Goal: Task Accomplishment & Management: Use online tool/utility

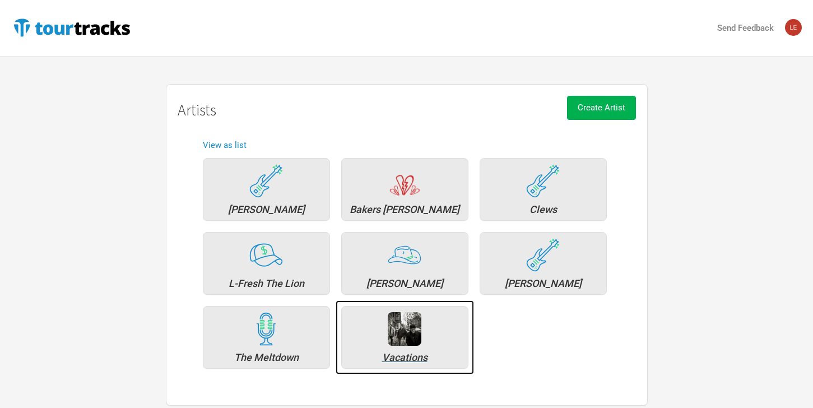
click at [404, 354] on div "Vacations" at bounding box center [404, 357] width 115 height 10
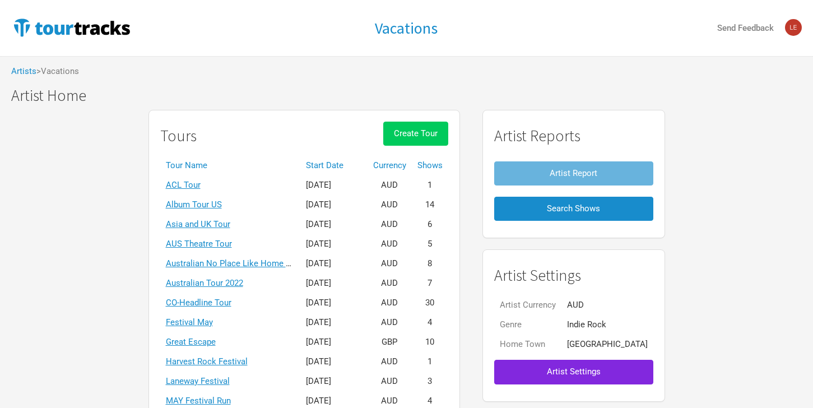
click at [434, 130] on span "Create Tour" at bounding box center [416, 133] width 44 height 10
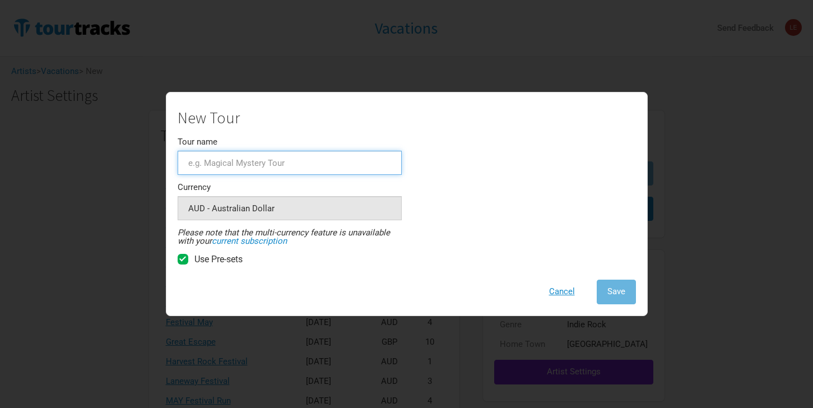
click at [230, 165] on input "Tour name" at bounding box center [290, 163] width 224 height 24
click at [558, 287] on button "Cancel" at bounding box center [561, 292] width 47 height 24
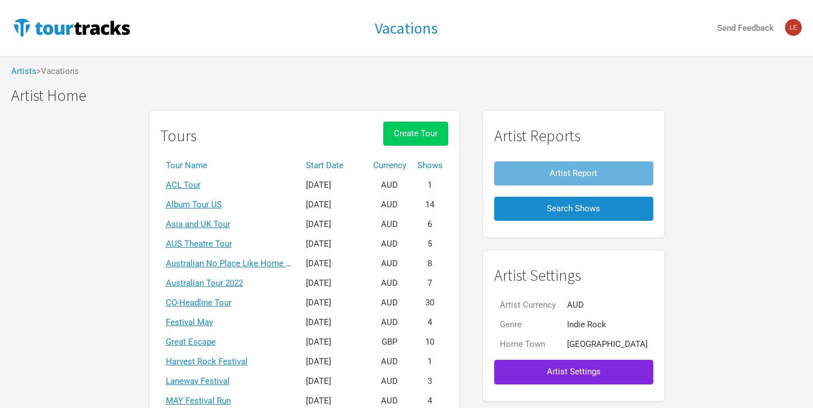
click at [438, 129] on span "Create Tour" at bounding box center [416, 133] width 44 height 10
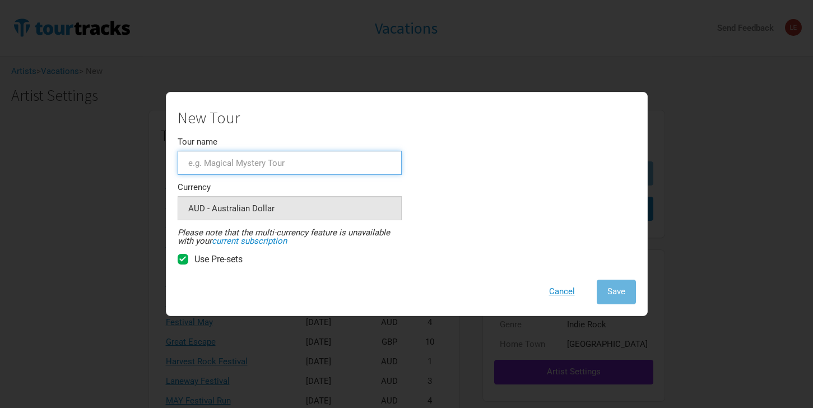
click at [244, 164] on input "Tour name" at bounding box center [290, 163] width 224 height 24
type input "Vacations Underlay"
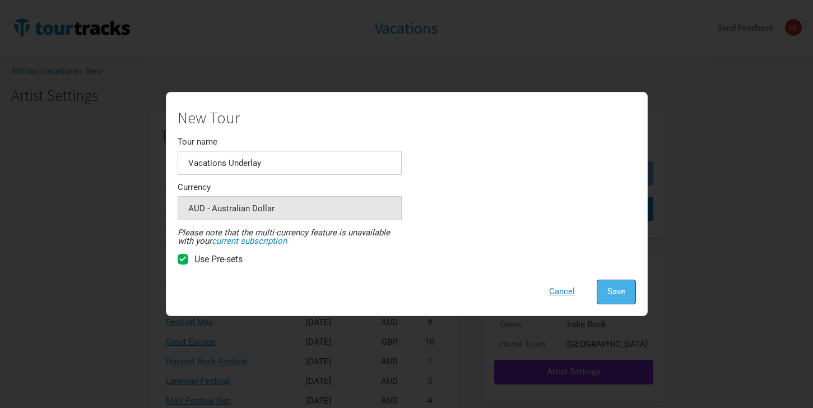
click at [611, 294] on span "Save" at bounding box center [616, 291] width 18 height 10
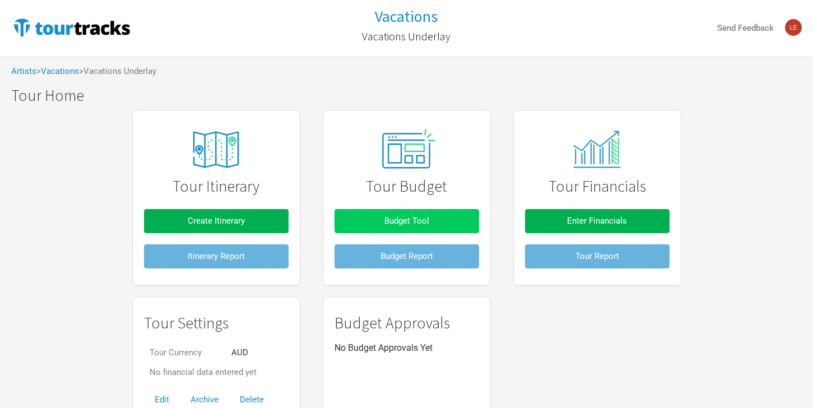
click at [396, 212] on button "Budget Tool" at bounding box center [406, 221] width 145 height 24
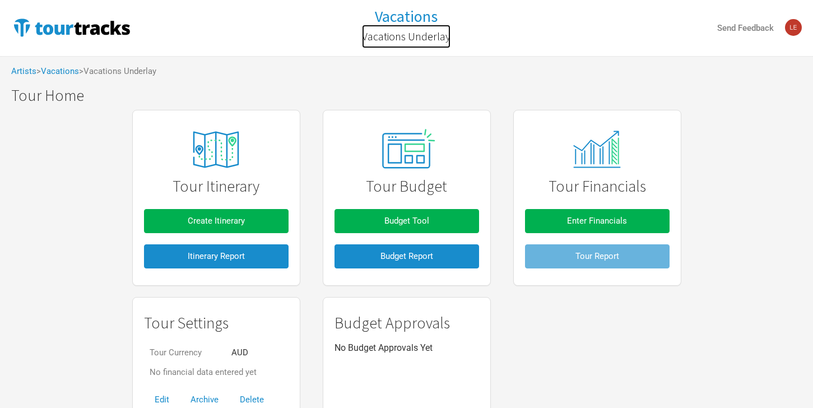
click at [409, 38] on h2 "Vacations Underlay" at bounding box center [406, 36] width 89 height 12
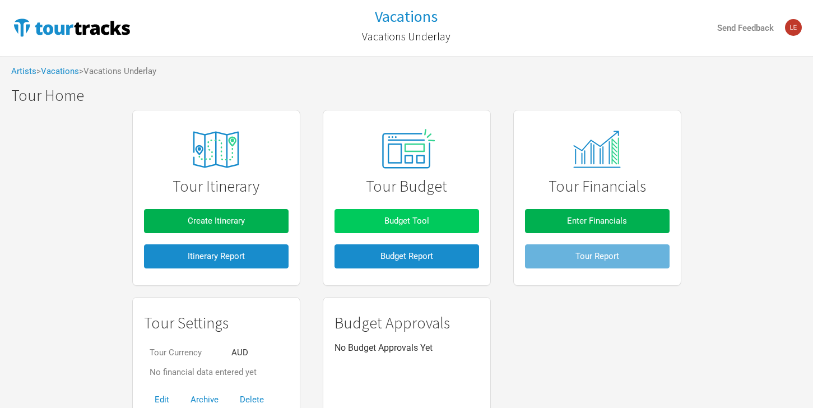
click at [442, 223] on button "Budget Tool" at bounding box center [406, 221] width 145 height 24
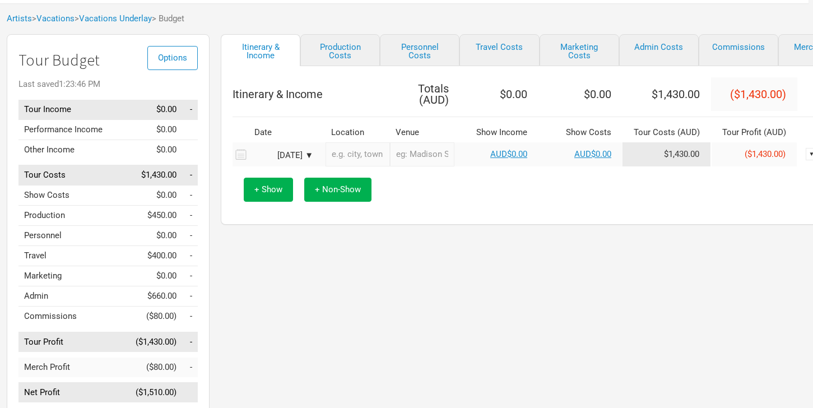
scroll to position [53, 0]
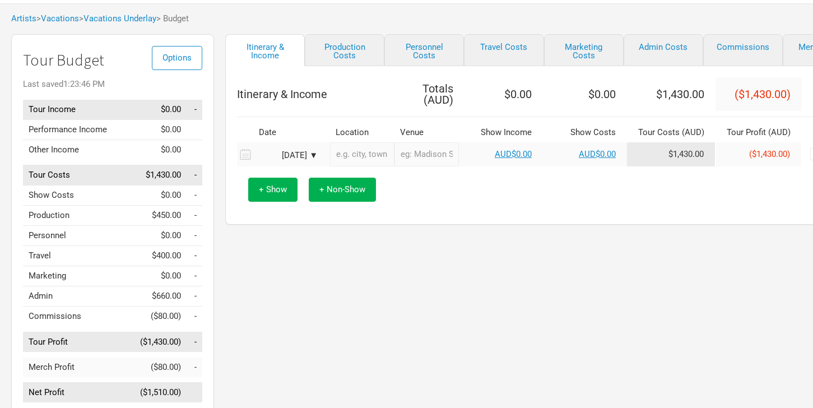
click at [316, 152] on div "[DATE] ▼" at bounding box center [287, 155] width 62 height 8
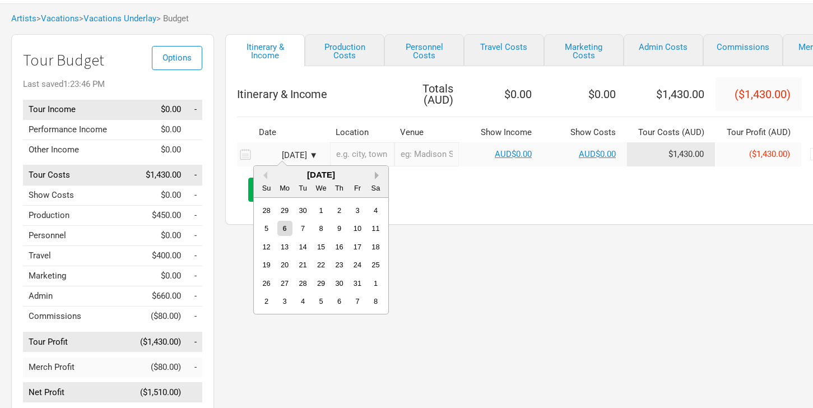
click at [375, 175] on button "Next Month" at bounding box center [379, 175] width 8 height 8
click at [374, 175] on div "[DATE]" at bounding box center [321, 174] width 134 height 8
click at [376, 175] on button "Next Month" at bounding box center [379, 175] width 8 height 8
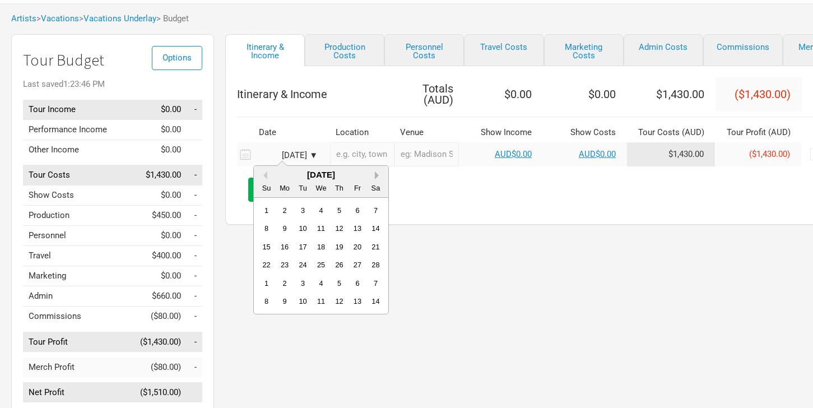
click at [376, 175] on button "Next Month" at bounding box center [379, 175] width 8 height 8
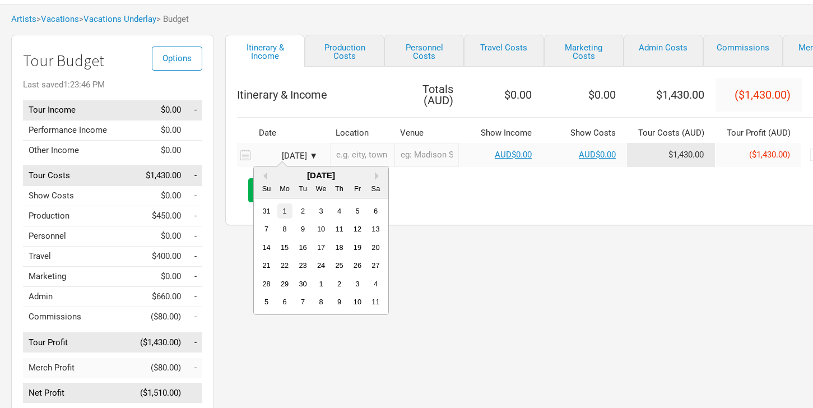
click at [285, 212] on div "1" at bounding box center [284, 210] width 15 height 15
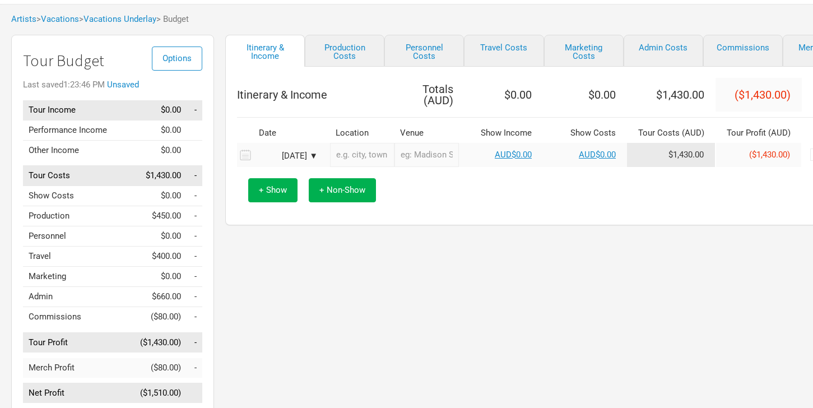
click at [311, 152] on div "[DATE] ▼" at bounding box center [287, 156] width 62 height 8
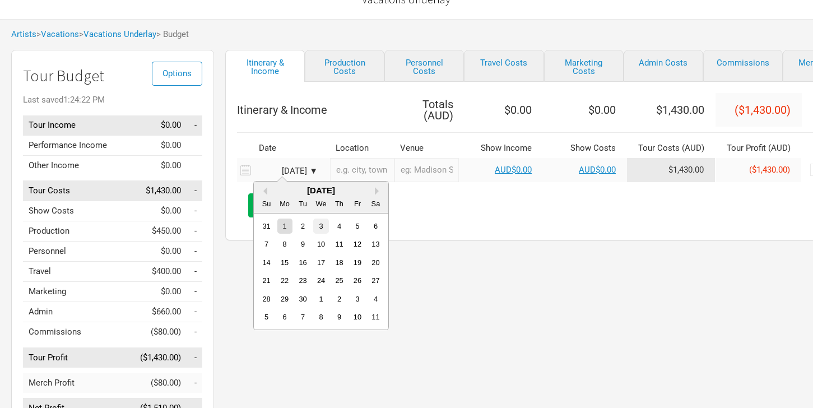
click at [320, 224] on div "3" at bounding box center [320, 225] width 15 height 15
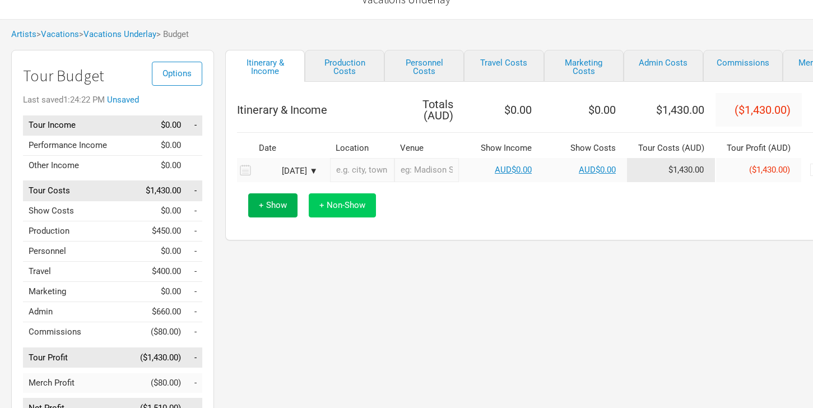
click at [337, 204] on span "+ Non-Show" at bounding box center [342, 205] width 46 height 10
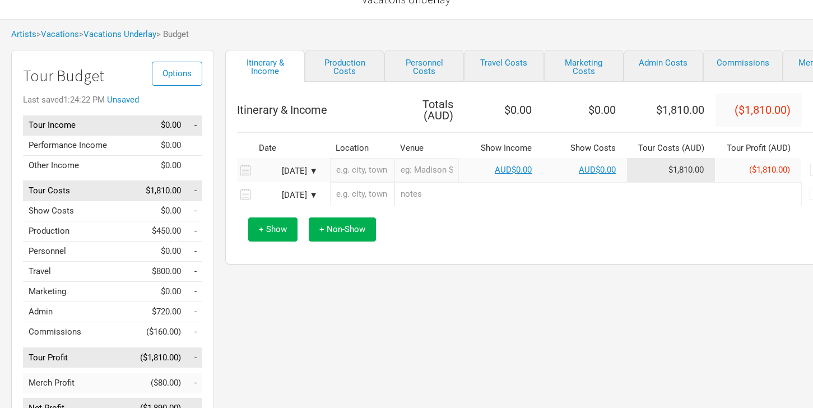
click at [318, 194] on div "[DATE] ▼" at bounding box center [286, 195] width 67 height 8
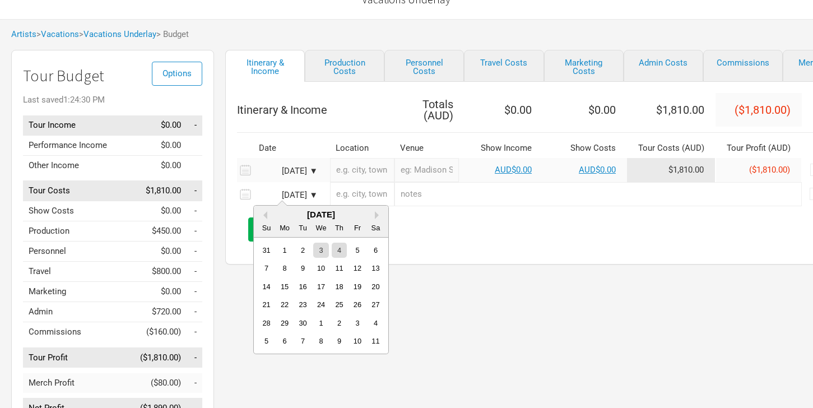
click at [279, 247] on div "1" at bounding box center [284, 250] width 15 height 15
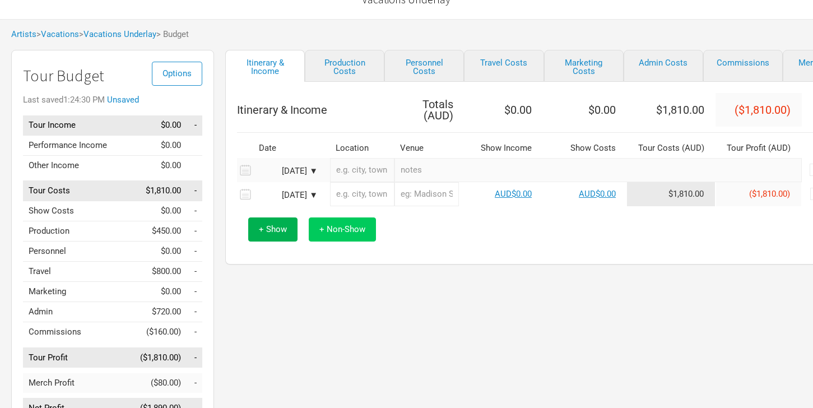
click at [332, 227] on span "+ Non-Show" at bounding box center [342, 229] width 46 height 10
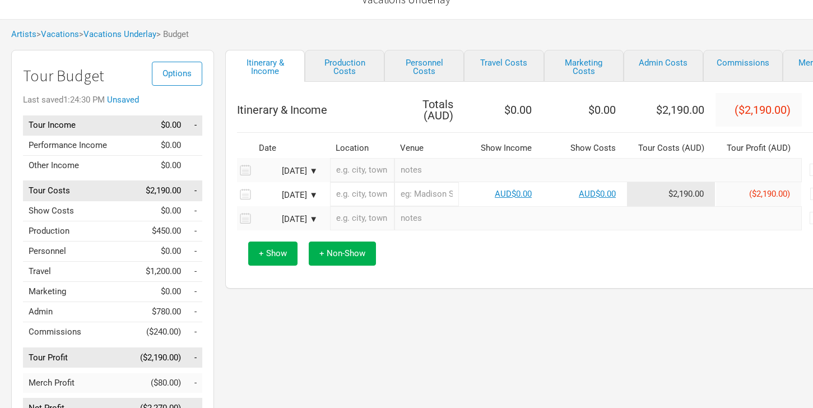
click at [311, 213] on td "[DATE] ▼" at bounding box center [289, 218] width 73 height 24
click at [313, 220] on div "[DATE] ▼" at bounding box center [287, 219] width 62 height 8
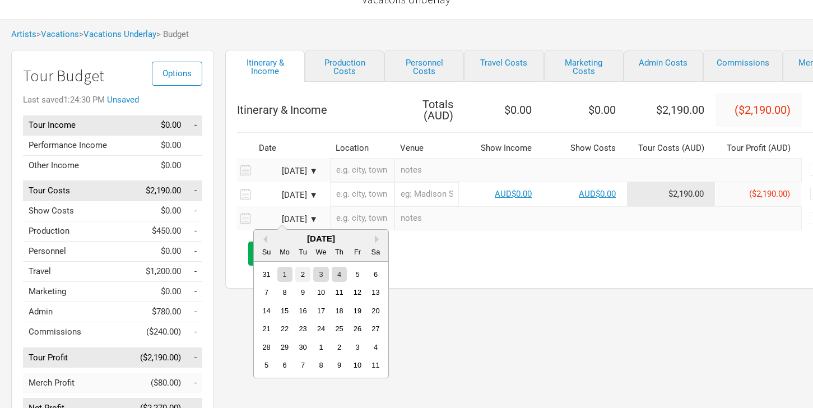
click at [301, 278] on div "2" at bounding box center [302, 274] width 15 height 15
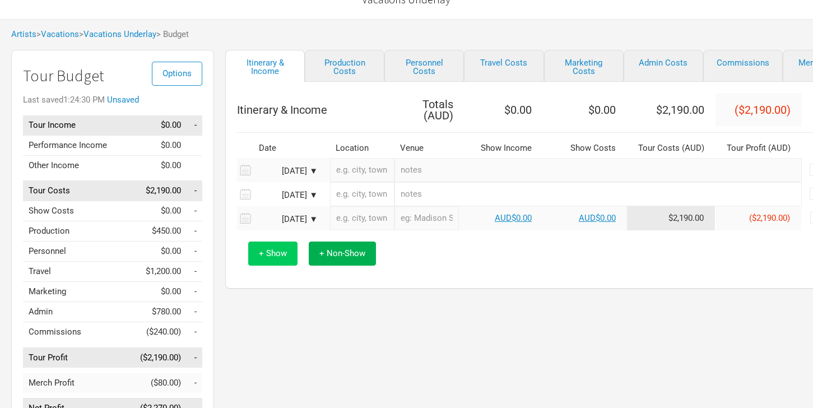
click at [272, 255] on span "+ Show" at bounding box center [273, 253] width 28 height 10
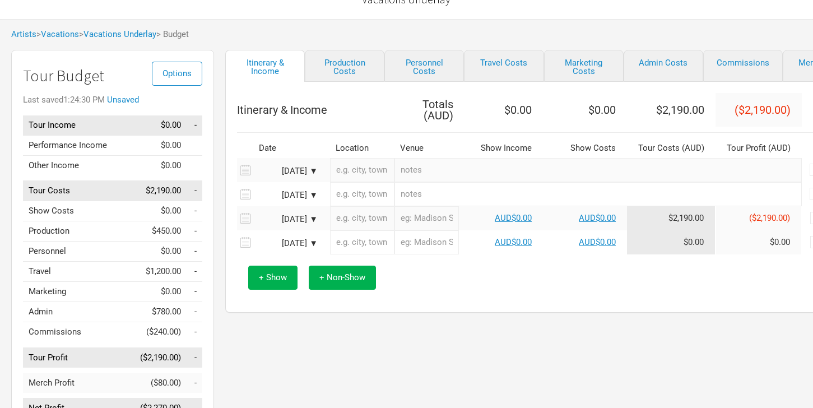
click at [272, 259] on div "+ Show + Non-Show" at bounding box center [544, 277] width 602 height 46
drag, startPoint x: 274, startPoint y: 281, endPoint x: 287, endPoint y: 281, distance: 13.4
click at [274, 281] on span "+ Show" at bounding box center [273, 277] width 28 height 10
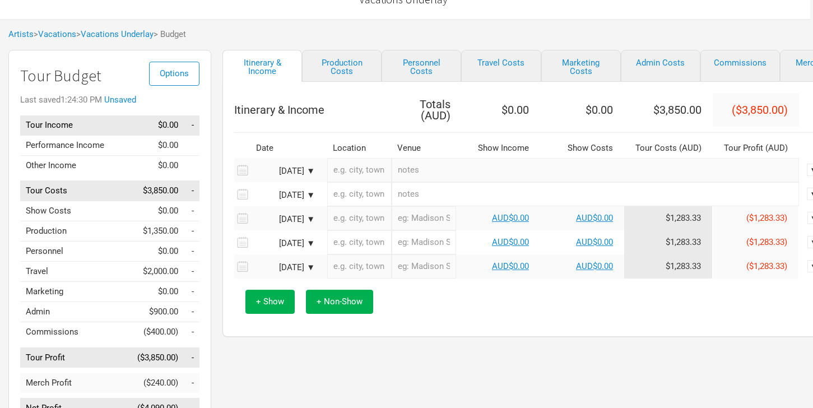
scroll to position [37, 4]
click at [331, 302] on span "+ Non-Show" at bounding box center [338, 301] width 46 height 10
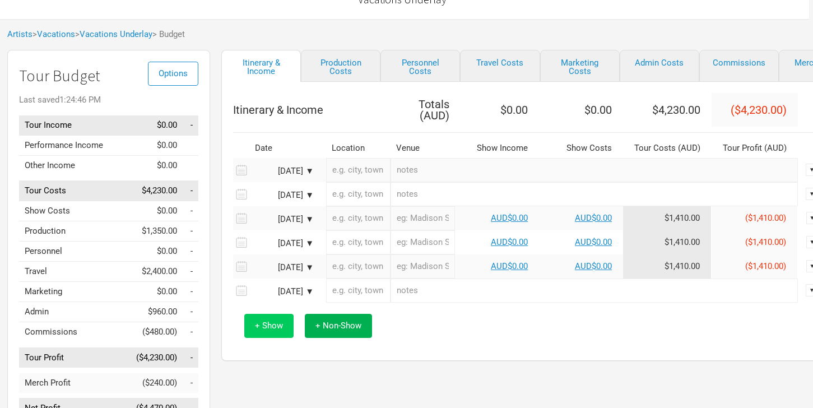
click at [266, 328] on span "+ Show" at bounding box center [269, 325] width 28 height 10
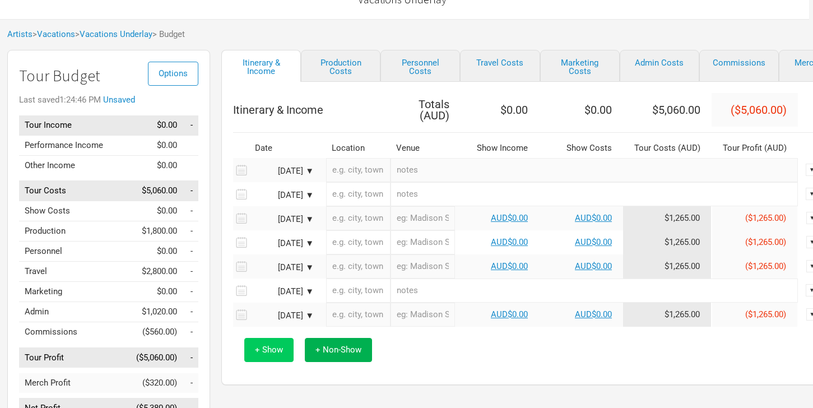
click at [276, 352] on span "+ Show" at bounding box center [269, 350] width 28 height 10
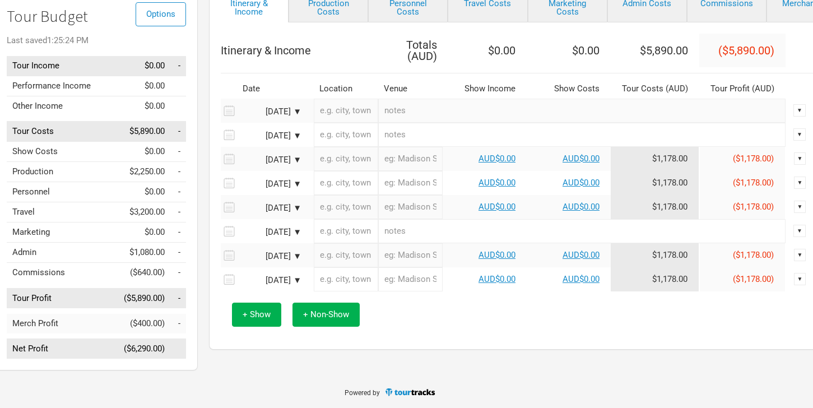
scroll to position [96, 0]
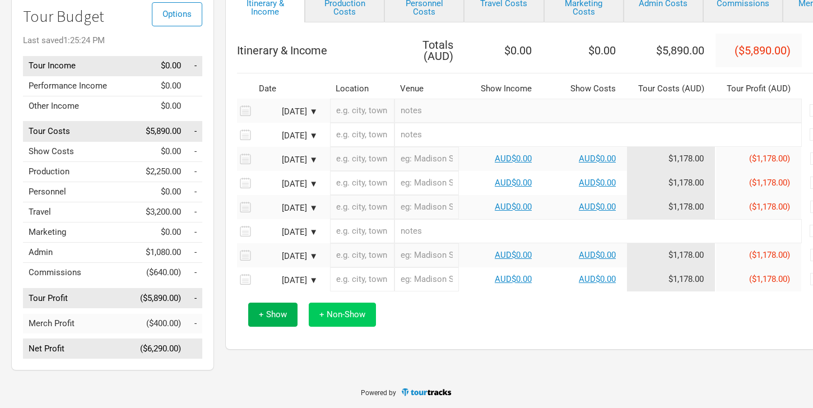
click at [351, 318] on span "+ Non-Show" at bounding box center [342, 314] width 46 height 10
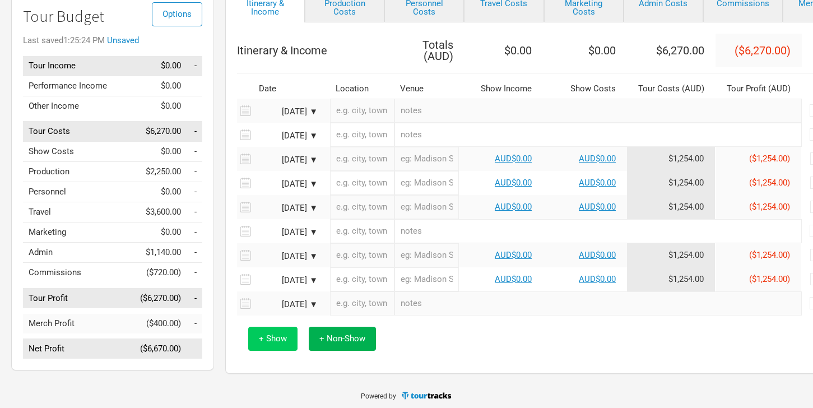
click at [274, 341] on span "+ Show" at bounding box center [273, 338] width 28 height 10
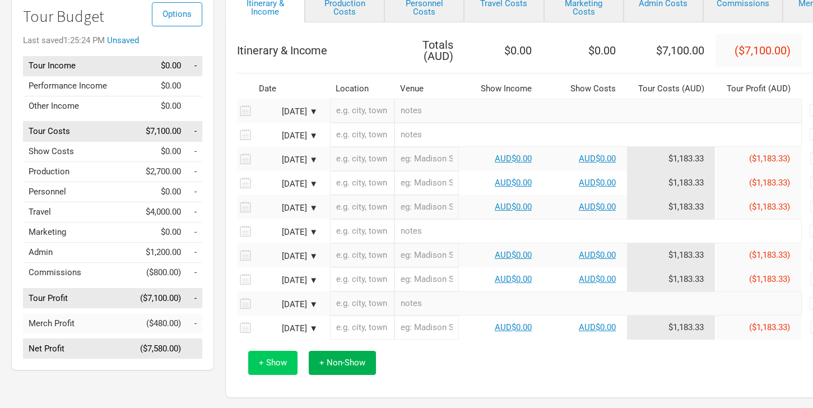
click at [277, 364] on span "+ Show" at bounding box center [273, 362] width 28 height 10
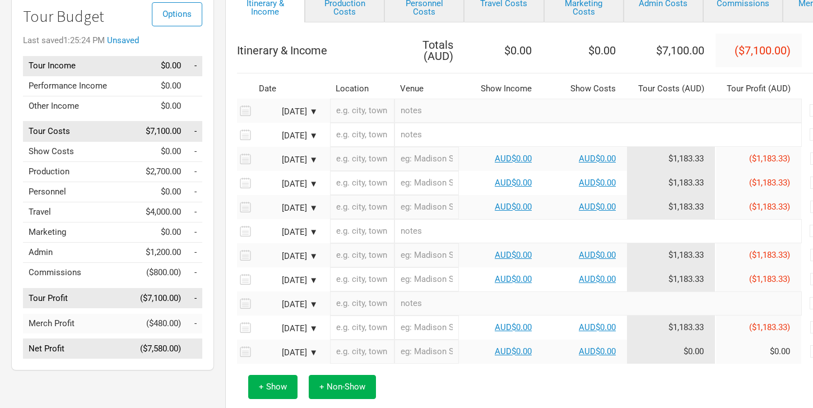
scroll to position [148, 0]
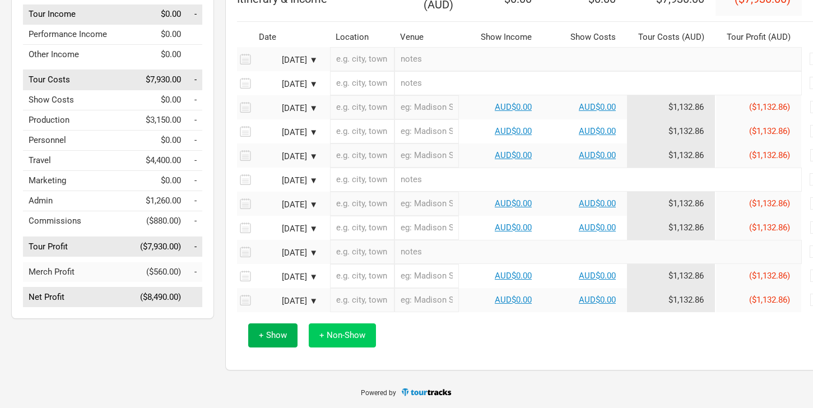
click at [332, 333] on span "+ Non-Show" at bounding box center [342, 335] width 46 height 10
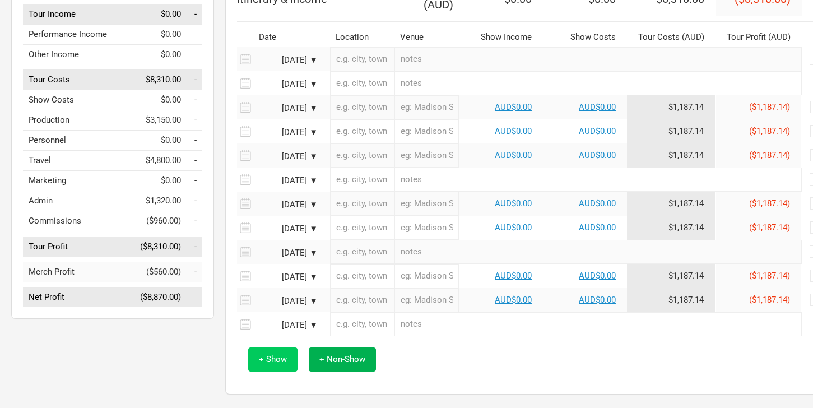
click at [268, 360] on span "+ Show" at bounding box center [273, 359] width 28 height 10
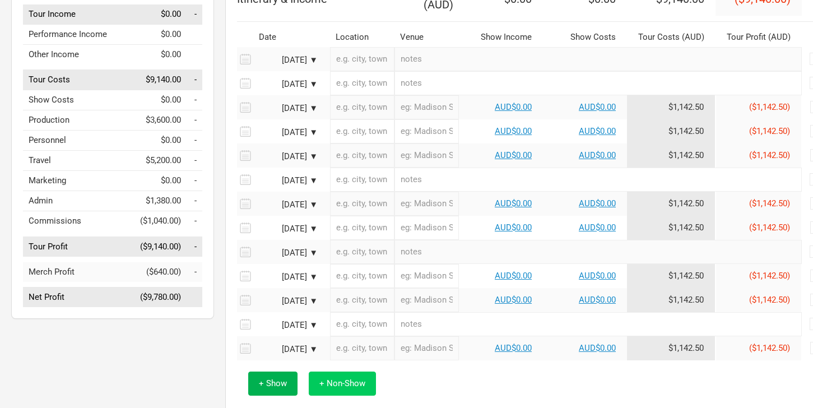
click at [352, 383] on span "+ Non-Show" at bounding box center [342, 383] width 46 height 10
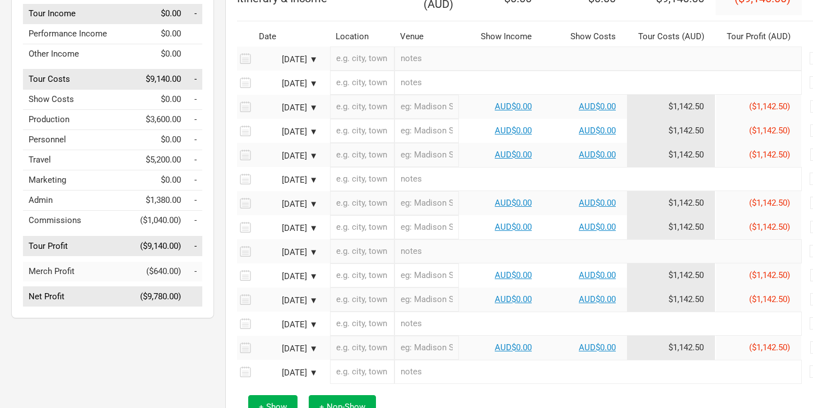
scroll to position [220, 0]
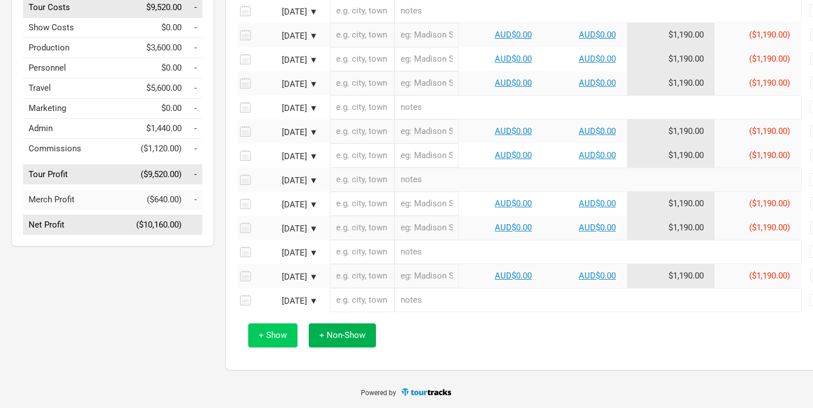
click at [275, 333] on span "+ Show" at bounding box center [273, 335] width 28 height 10
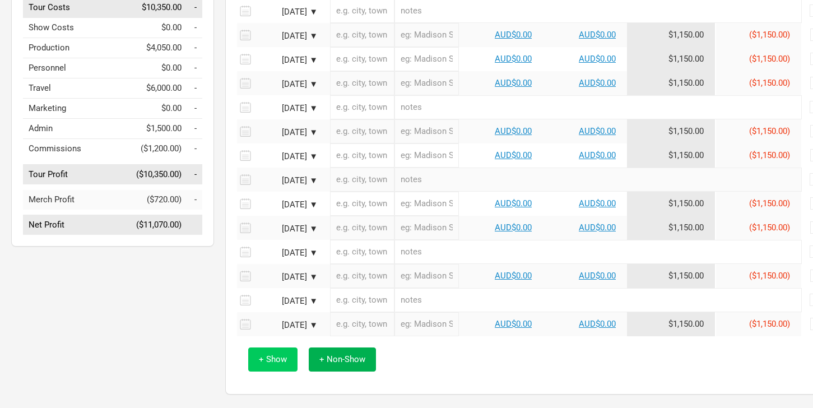
click at [276, 361] on span "+ Show" at bounding box center [273, 359] width 28 height 10
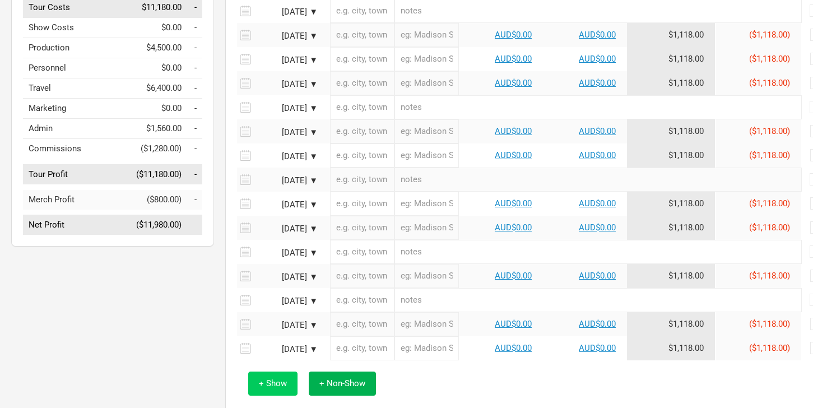
click at [280, 380] on span "+ Show" at bounding box center [273, 383] width 28 height 10
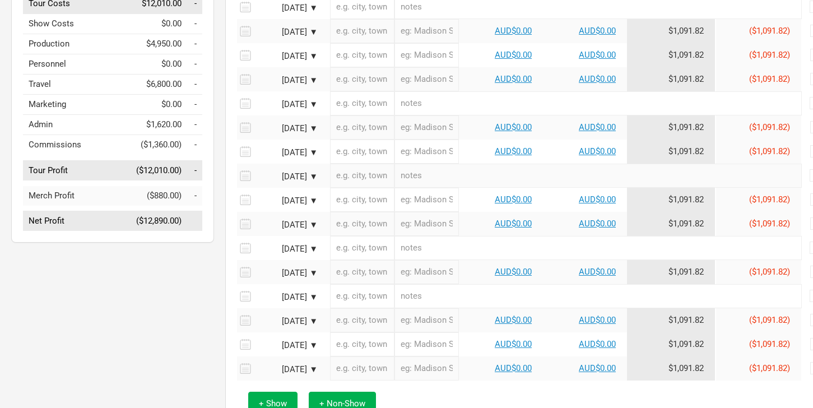
scroll to position [292, 0]
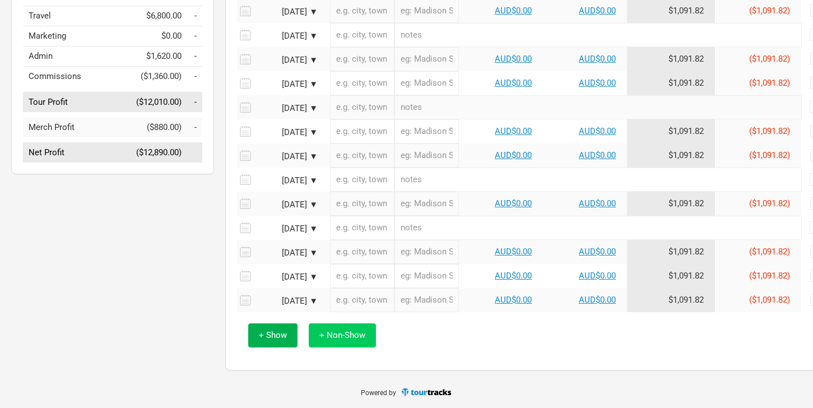
click at [319, 338] on span "+ Non-Show" at bounding box center [342, 335] width 46 height 10
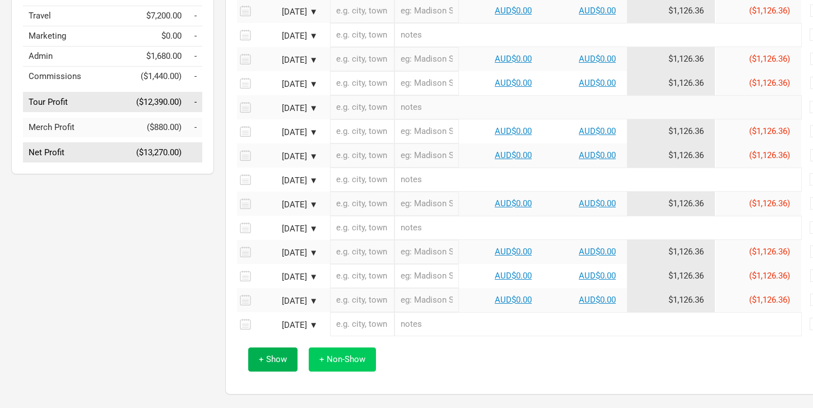
click at [339, 354] on span "+ Non-Show" at bounding box center [342, 359] width 46 height 10
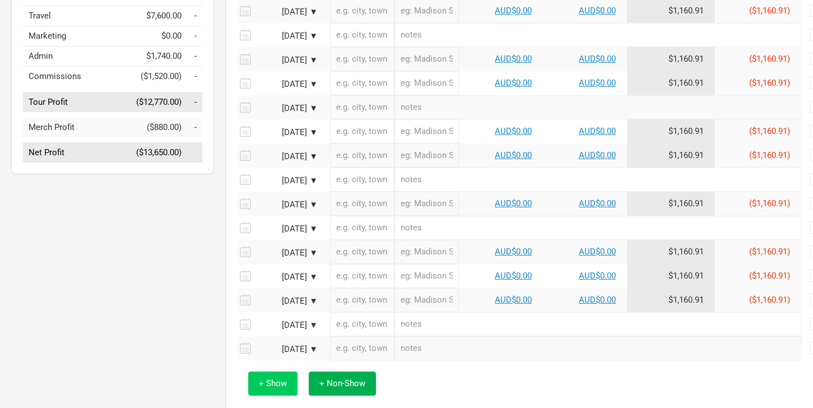
click at [287, 380] on button "+ Show" at bounding box center [272, 383] width 49 height 24
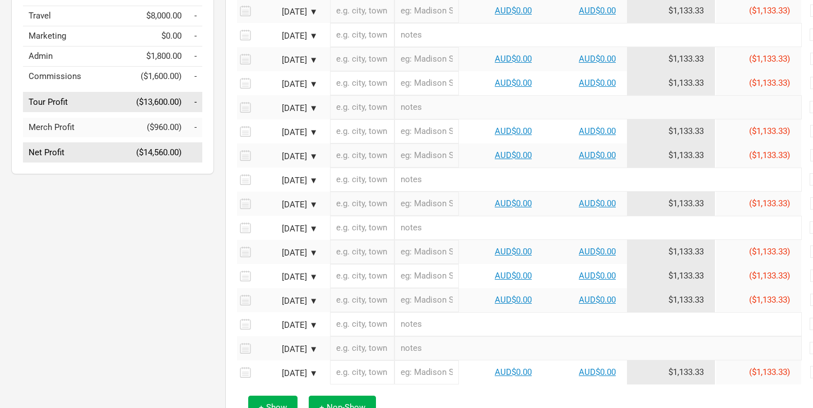
scroll to position [365, 0]
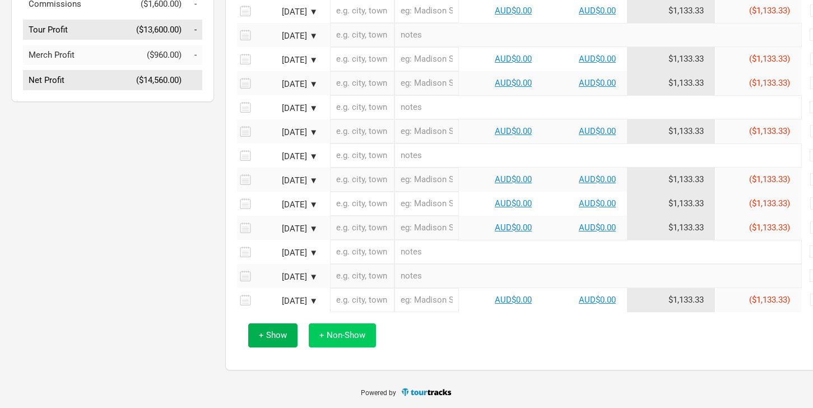
click at [338, 333] on span "+ Non-Show" at bounding box center [342, 335] width 46 height 10
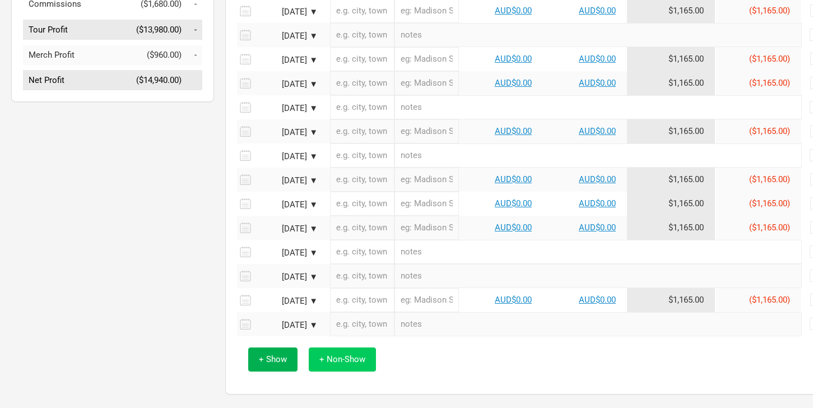
click at [343, 356] on span "+ Non-Show" at bounding box center [342, 359] width 46 height 10
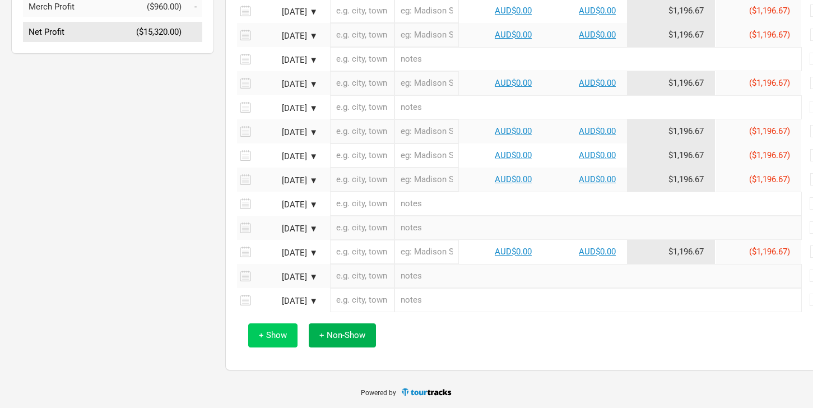
scroll to position [413, 3]
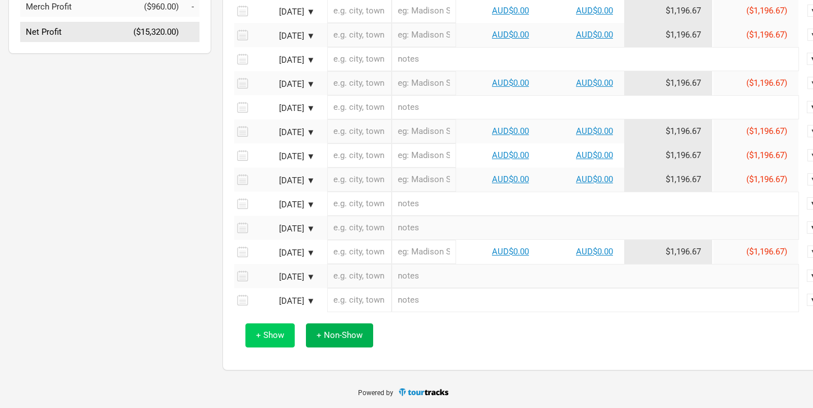
click at [266, 335] on span "+ Show" at bounding box center [270, 335] width 28 height 10
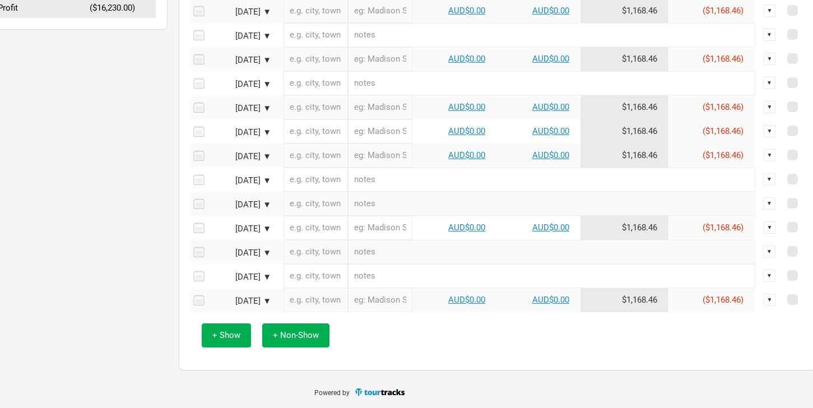
scroll to position [437, 48]
click at [766, 299] on div "▼" at bounding box center [768, 300] width 12 height 12
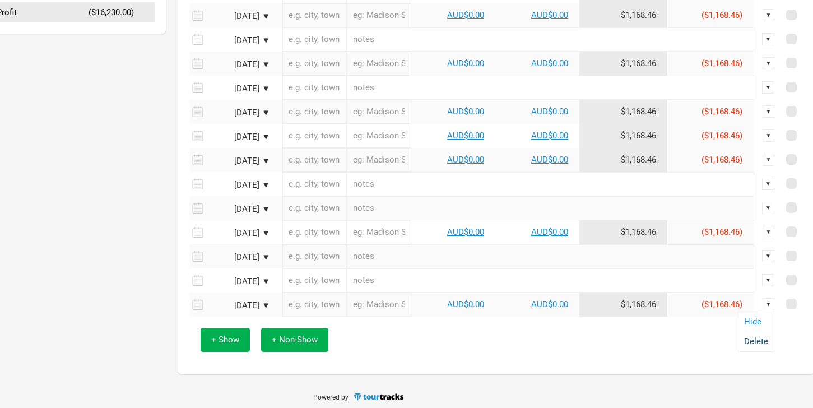
click at [752, 344] on link "Delete" at bounding box center [756, 341] width 24 height 8
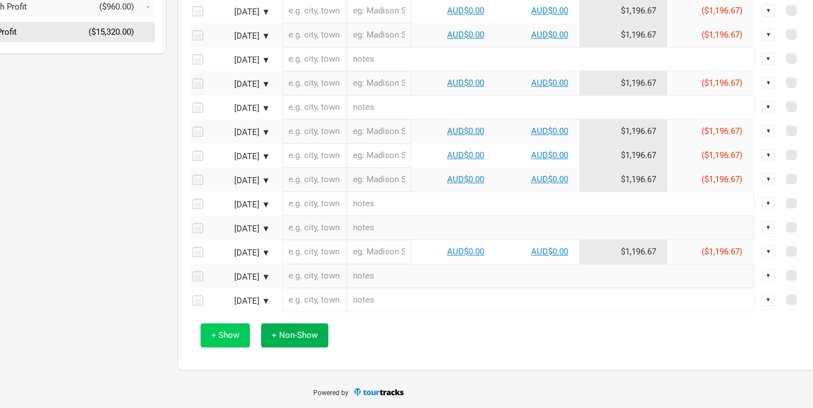
scroll to position [413, 47]
click at [230, 340] on button "+ Show" at bounding box center [225, 335] width 49 height 24
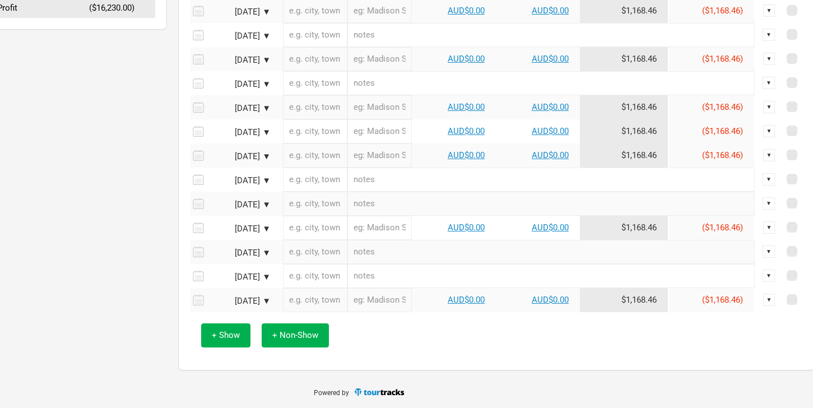
click at [227, 338] on span "+ Show" at bounding box center [226, 335] width 28 height 10
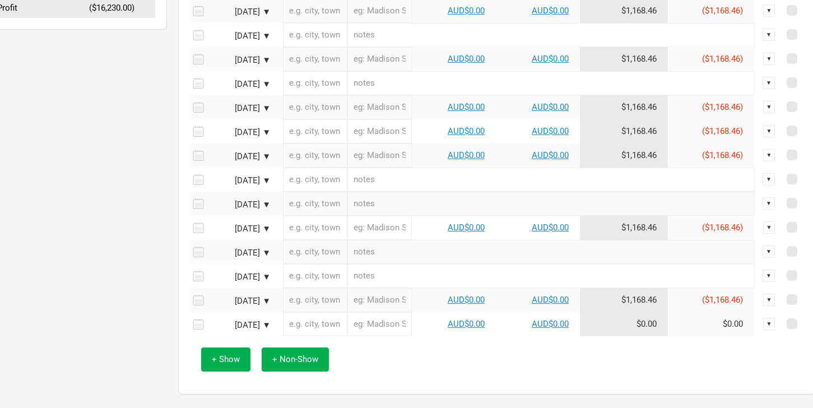
scroll to position [436, 47]
click at [287, 349] on button "+ Non-Show" at bounding box center [295, 360] width 67 height 24
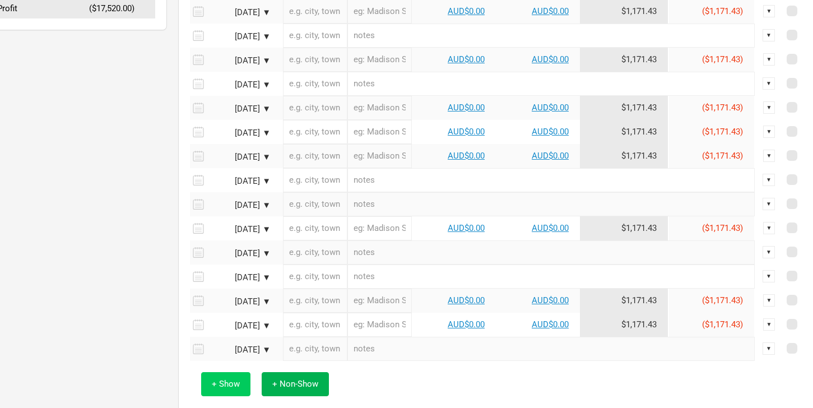
scroll to position [485, 47]
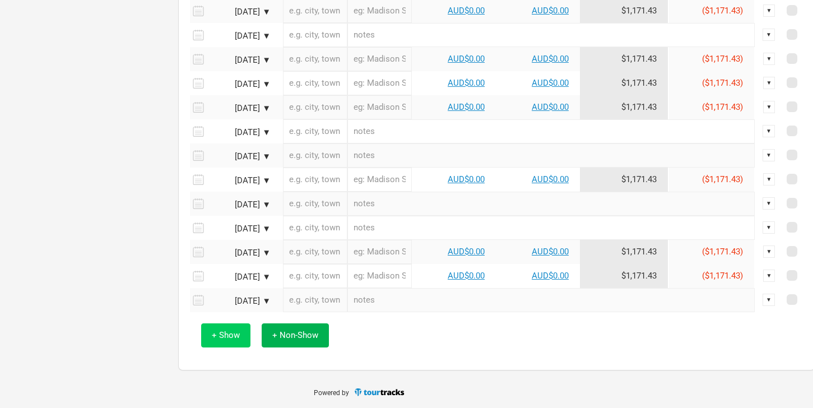
click at [222, 334] on span "+ Show" at bounding box center [226, 335] width 28 height 10
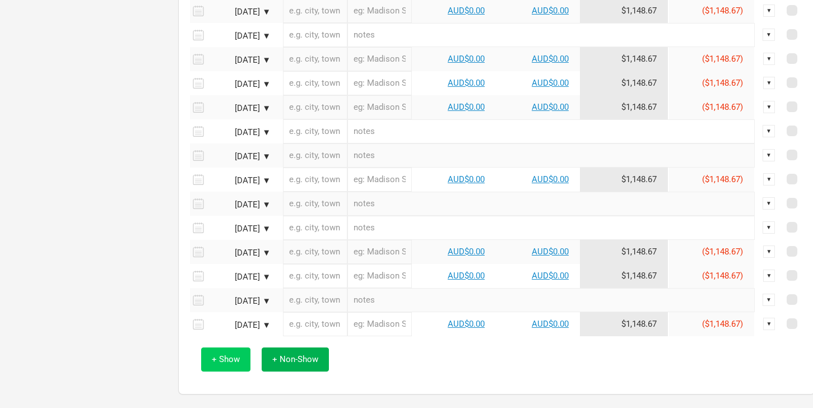
click at [230, 357] on span "+ Show" at bounding box center [226, 359] width 28 height 10
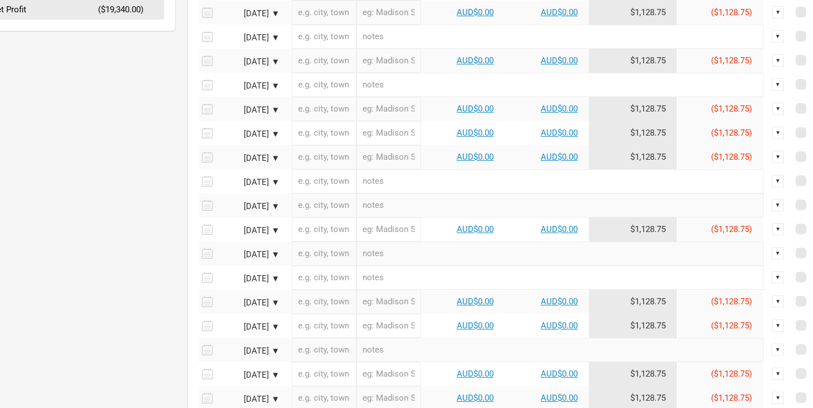
scroll to position [533, 38]
